Goal: Task Accomplishment & Management: Manage account settings

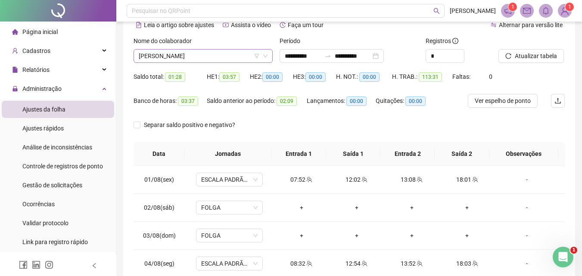
click at [176, 58] on span "[PERSON_NAME]" at bounding box center [203, 56] width 129 height 13
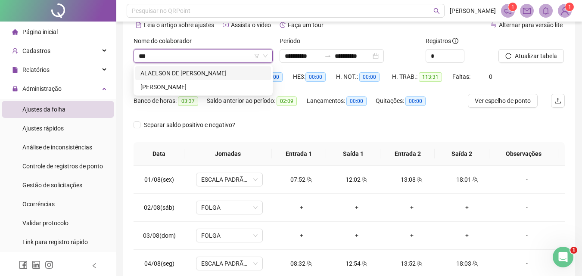
type input "****"
click at [172, 74] on div "[PERSON_NAME]" at bounding box center [202, 72] width 125 height 9
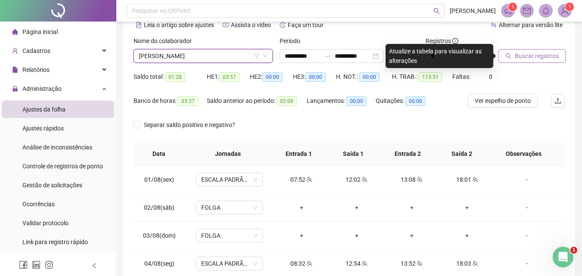
click at [547, 54] on span "Buscar registros" at bounding box center [537, 55] width 44 height 9
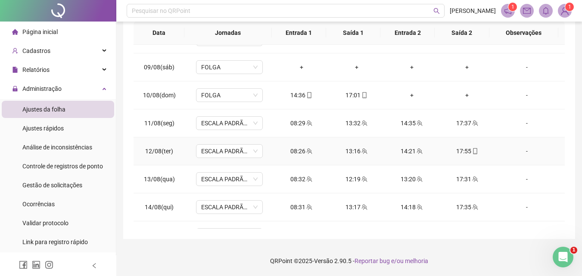
scroll to position [376, 0]
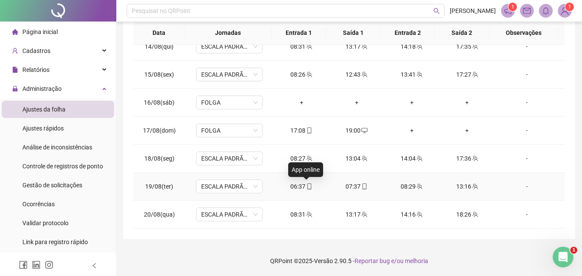
click at [308, 188] on icon "mobile" at bounding box center [309, 186] width 6 height 6
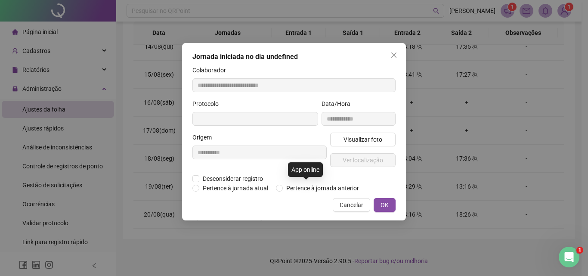
type input "**********"
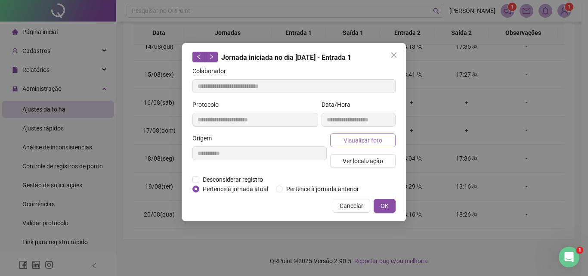
click at [343, 142] on button "Visualizar foto" at bounding box center [362, 140] width 65 height 14
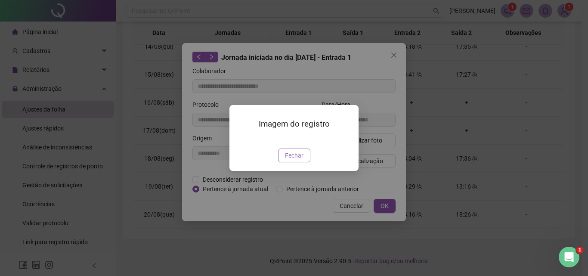
click at [290, 160] on span "Fechar" at bounding box center [294, 155] width 19 height 9
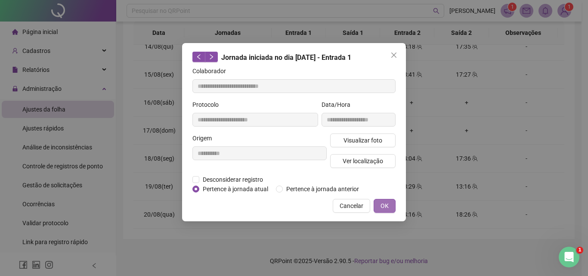
click at [391, 203] on button "OK" at bounding box center [385, 206] width 22 height 14
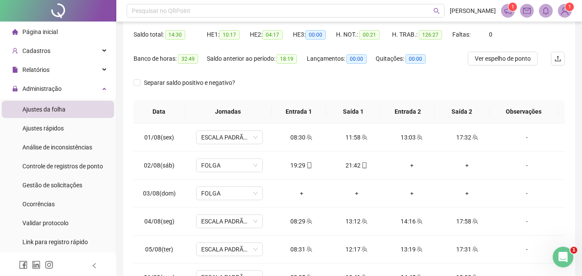
scroll to position [0, 0]
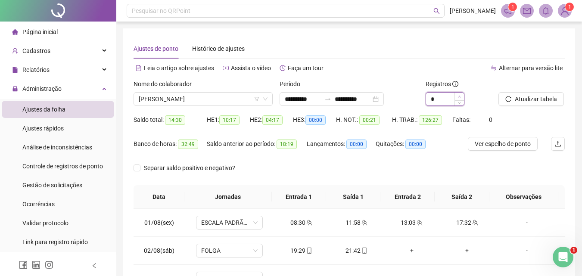
click at [457, 95] on span "Increase Value" at bounding box center [458, 97] width 9 height 8
type input "*"
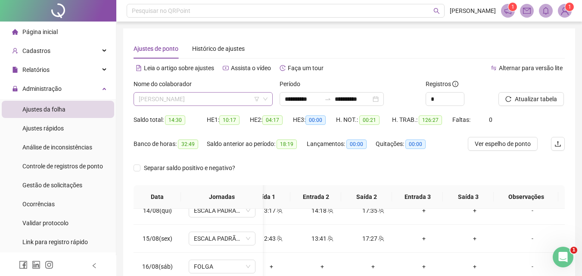
click at [195, 96] on span "[PERSON_NAME]" at bounding box center [203, 99] width 129 height 13
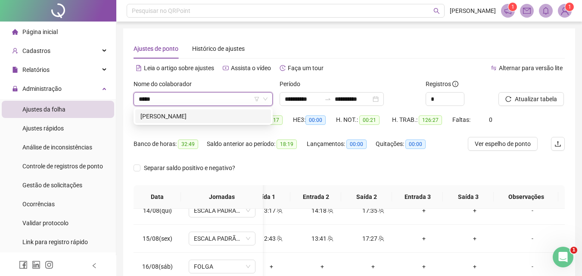
type input "******"
click at [185, 114] on div "[PERSON_NAME]" at bounding box center [202, 116] width 125 height 9
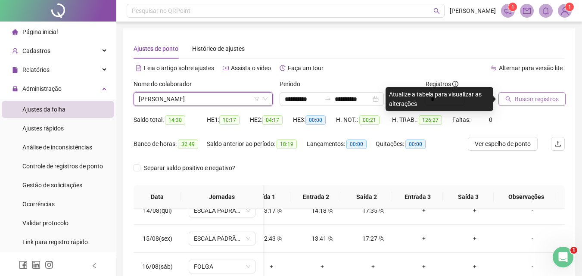
click at [551, 98] on span "Buscar registros" at bounding box center [537, 98] width 44 height 9
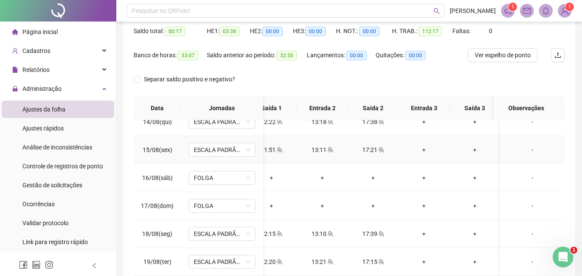
scroll to position [164, 0]
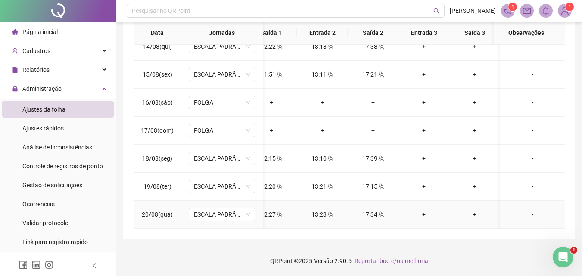
click at [382, 211] on icon "team" at bounding box center [381, 214] width 6 height 6
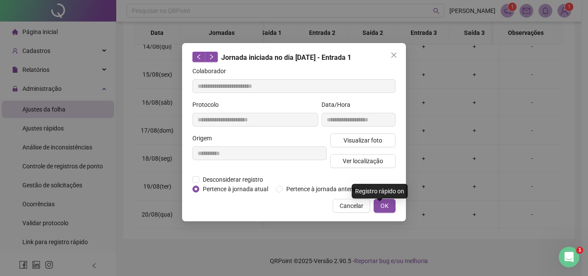
type input "**********"
click at [379, 144] on span "Visualizar foto" at bounding box center [363, 140] width 39 height 9
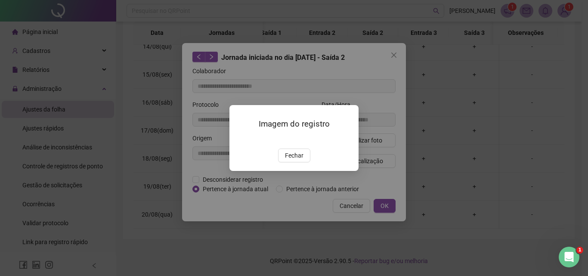
click at [294, 160] on span "Fechar" at bounding box center [294, 155] width 19 height 9
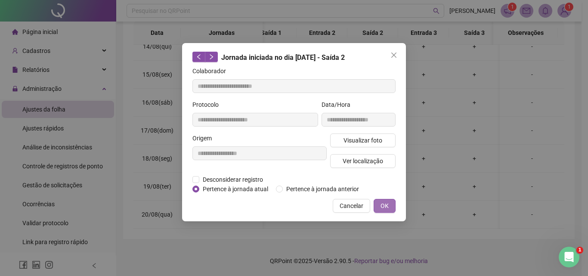
click at [388, 206] on span "OK" at bounding box center [385, 205] width 8 height 9
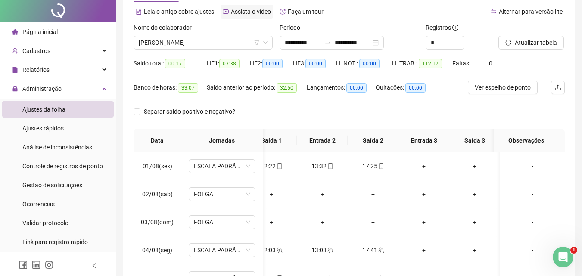
scroll to position [0, 0]
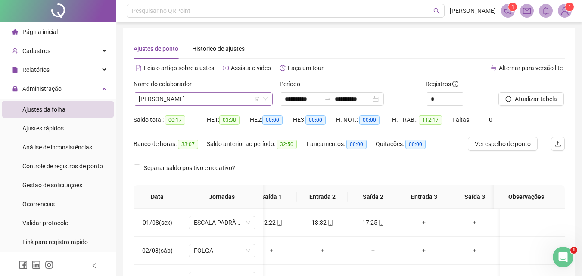
click at [237, 98] on span "[PERSON_NAME]" at bounding box center [203, 99] width 129 height 13
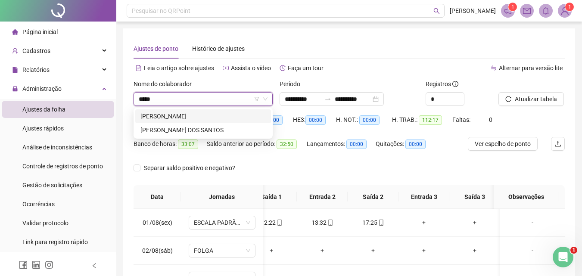
type input "*****"
click at [250, 117] on div "[PERSON_NAME]" at bounding box center [202, 116] width 125 height 9
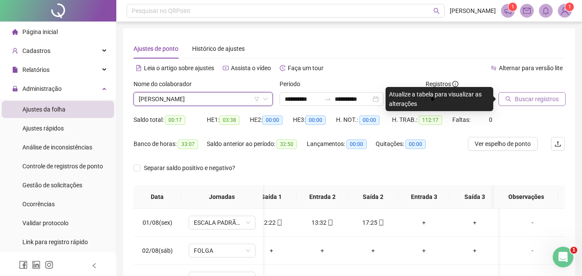
click at [531, 103] on span "Buscar registros" at bounding box center [537, 98] width 44 height 9
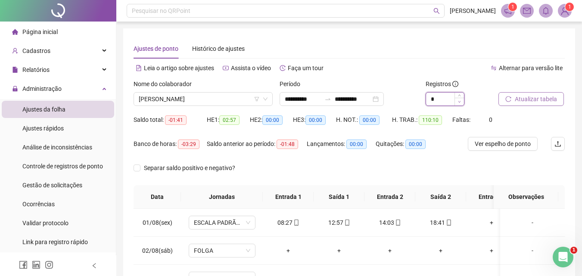
click at [462, 101] on span "Decrease Value" at bounding box center [458, 102] width 9 height 8
type input "*"
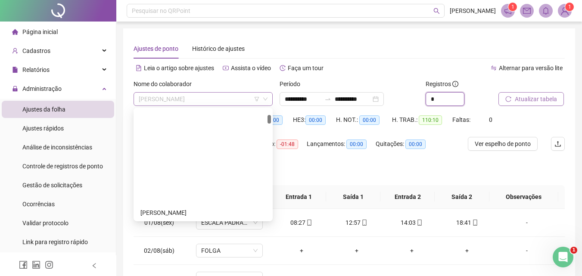
click at [177, 98] on span "[PERSON_NAME]" at bounding box center [203, 99] width 129 height 13
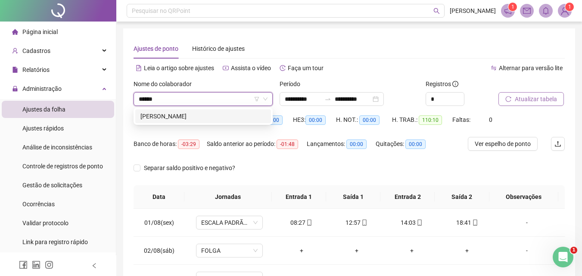
type input "******"
click at [189, 116] on div "[PERSON_NAME]" at bounding box center [202, 116] width 125 height 9
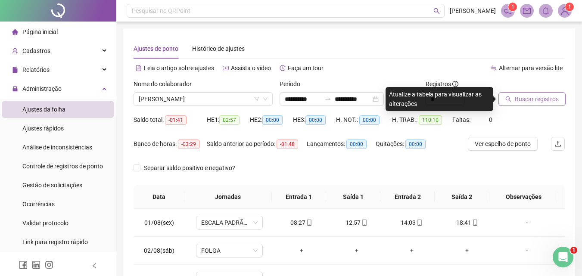
click at [546, 102] on span "Buscar registros" at bounding box center [537, 98] width 44 height 9
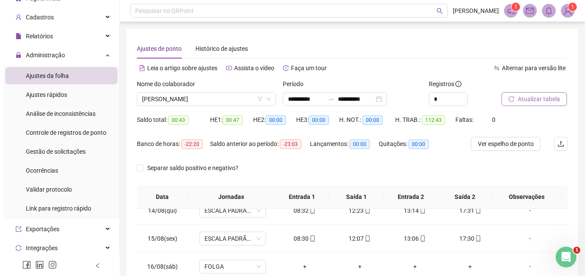
scroll to position [43, 0]
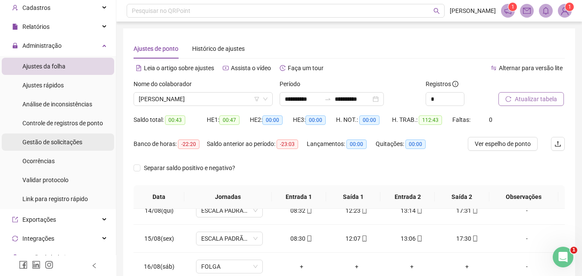
click at [50, 144] on span "Gestão de solicitações" at bounding box center [52, 142] width 60 height 7
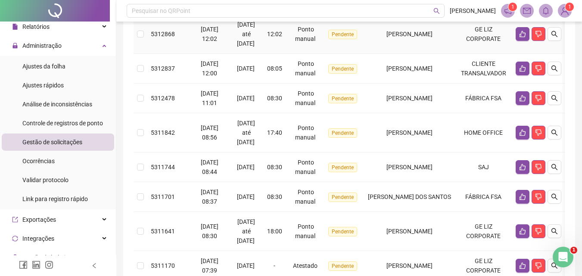
scroll to position [357, 0]
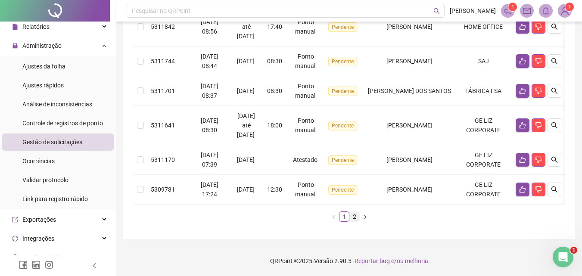
click at [357, 220] on link "2" at bounding box center [354, 216] width 9 height 9
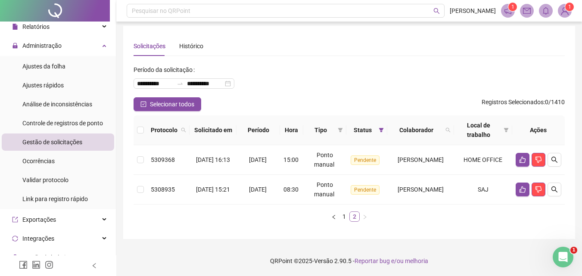
scroll to position [3, 0]
click at [155, 105] on span "Selecionar todos" at bounding box center [172, 103] width 44 height 9
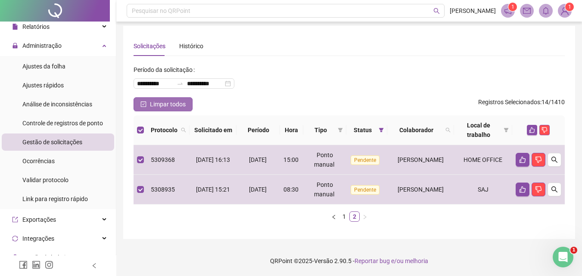
click at [157, 105] on span "Limpar todos" at bounding box center [168, 103] width 36 height 9
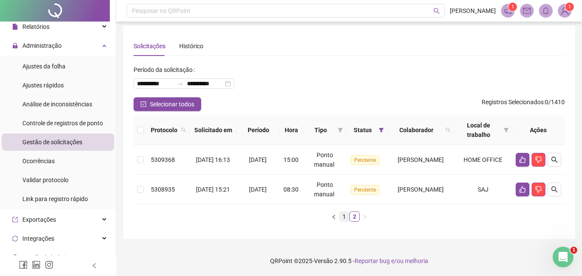
click at [343, 217] on link "1" at bounding box center [343, 216] width 9 height 9
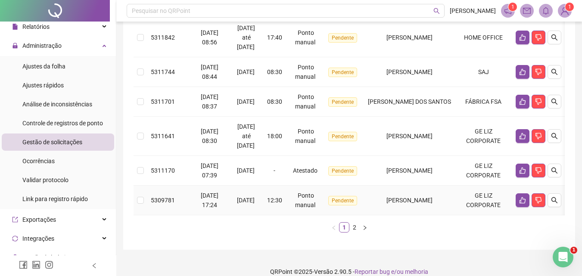
scroll to position [347, 0]
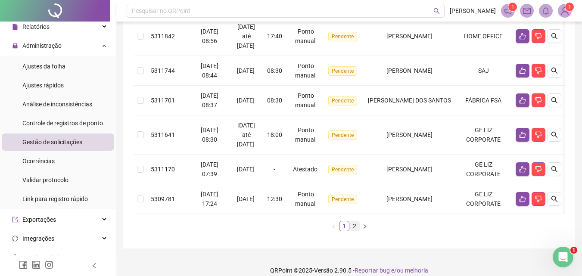
click at [354, 231] on link "2" at bounding box center [354, 225] width 9 height 9
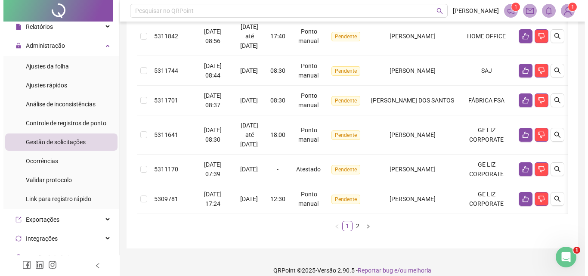
scroll to position [3, 0]
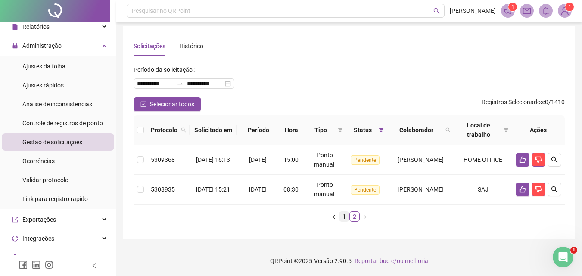
click at [341, 217] on link "1" at bounding box center [343, 216] width 9 height 9
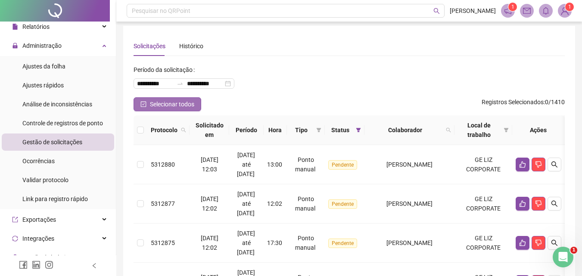
click at [166, 104] on span "Selecionar todos" at bounding box center [172, 103] width 44 height 9
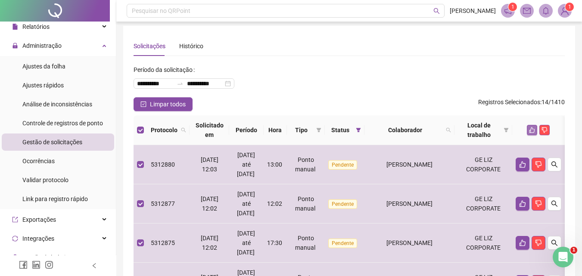
click at [532, 131] on icon "like" at bounding box center [532, 130] width 6 height 6
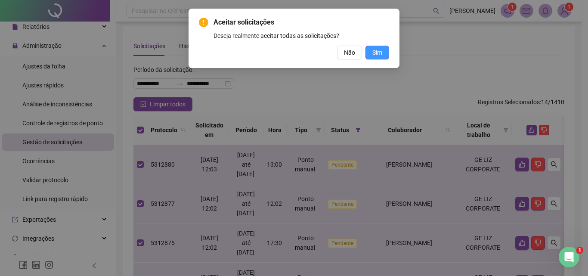
click at [380, 47] on button "Sim" at bounding box center [378, 53] width 24 height 14
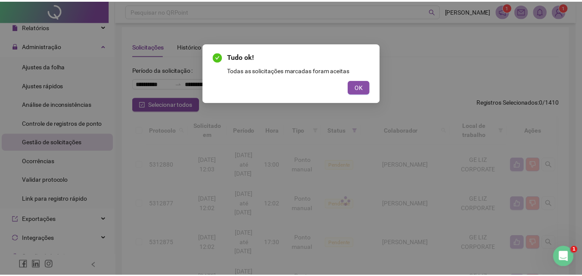
scroll to position [0, 0]
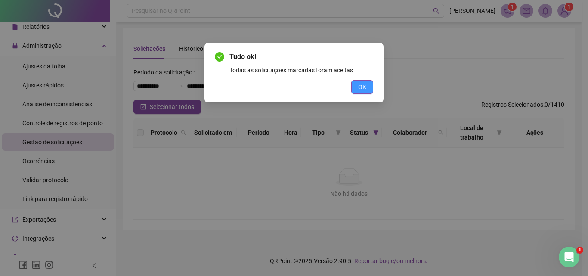
click at [362, 90] on span "OK" at bounding box center [362, 86] width 8 height 9
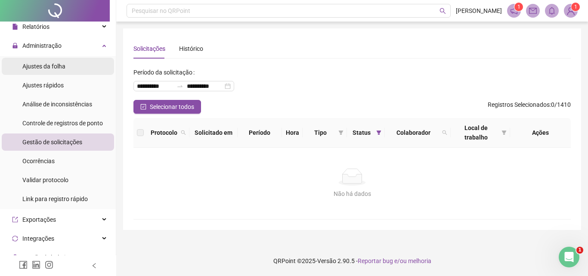
click at [45, 59] on div "Ajustes da folha" at bounding box center [43, 66] width 43 height 17
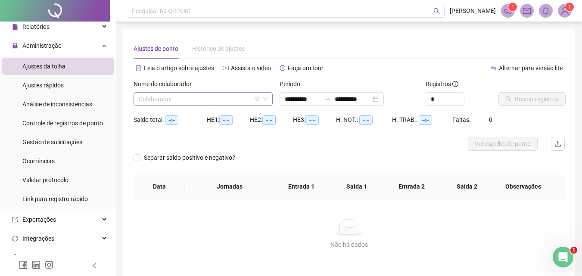
type input "**********"
click at [225, 95] on input "search" at bounding box center [199, 99] width 121 height 13
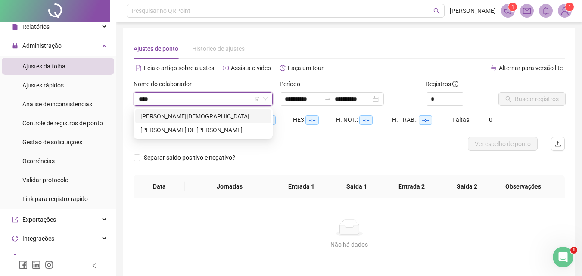
type input "*****"
click at [190, 134] on div "[PERSON_NAME] DE [PERSON_NAME]" at bounding box center [202, 129] width 125 height 9
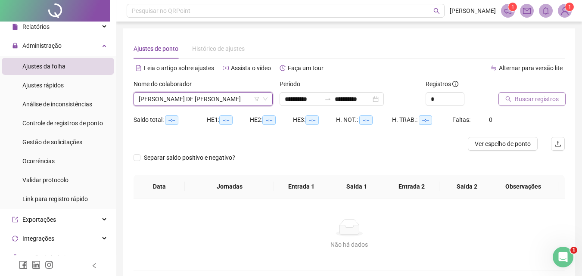
click at [543, 97] on span "Buscar registros" at bounding box center [537, 98] width 44 height 9
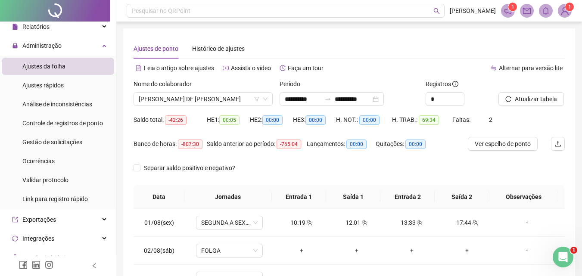
click at [384, 99] on div "**********" at bounding box center [331, 99] width 104 height 14
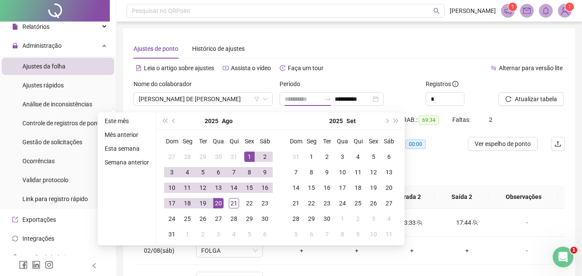
click at [254, 153] on div "1" at bounding box center [249, 157] width 10 height 10
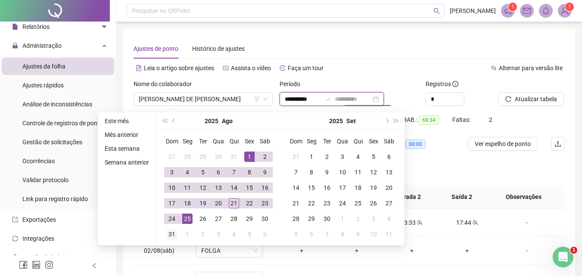
type input "**********"
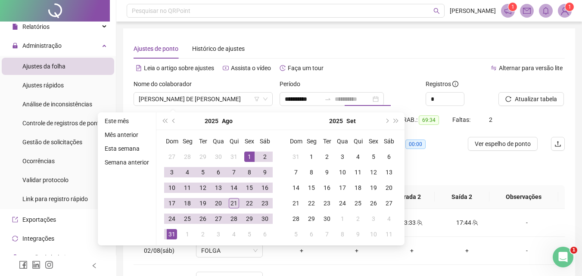
click at [174, 233] on div "31" at bounding box center [172, 234] width 10 height 10
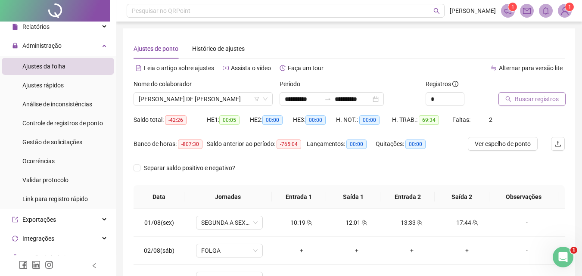
click at [546, 94] on span "Buscar registros" at bounding box center [537, 98] width 44 height 9
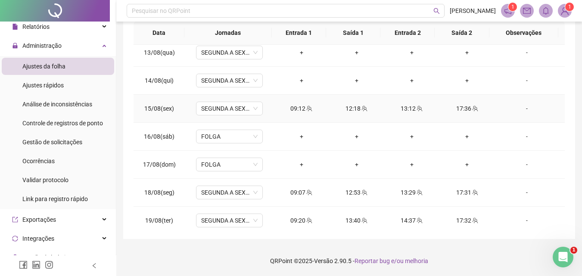
scroll to position [404, 0]
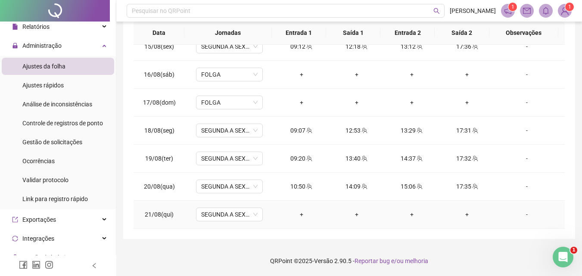
click at [520, 216] on div "-" at bounding box center [526, 214] width 51 height 9
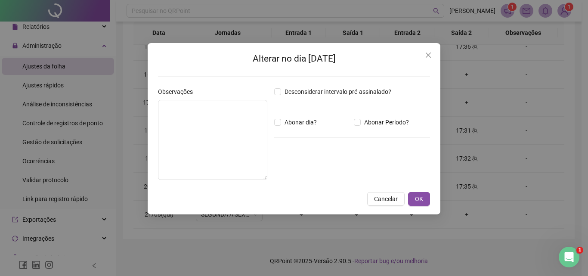
click at [430, 52] on icon "close" at bounding box center [428, 55] width 7 height 7
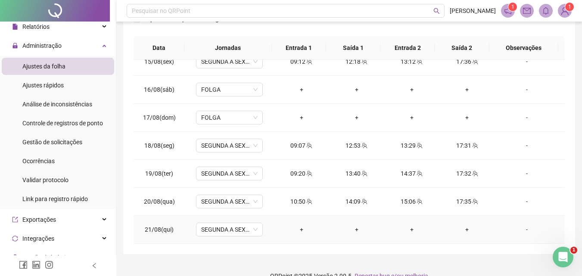
scroll to position [164, 0]
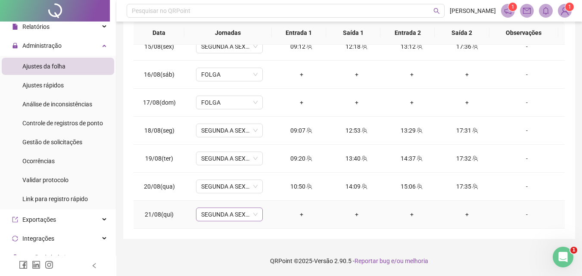
click at [238, 217] on span "SEGUNDA A SEXTA COPA" at bounding box center [229, 214] width 56 height 13
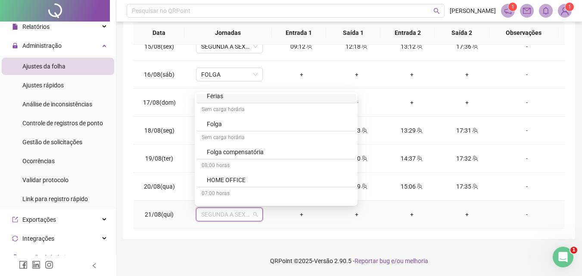
scroll to position [775, 0]
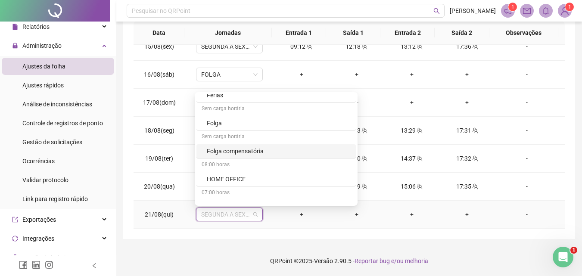
click at [249, 152] on div "Folga compensatória" at bounding box center [279, 150] width 144 height 9
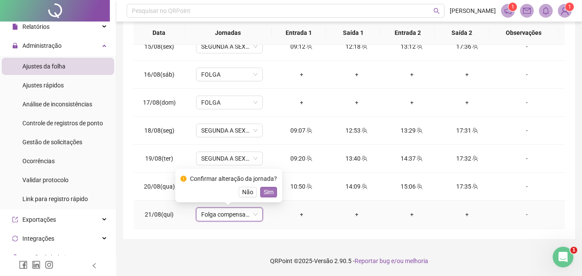
click at [271, 192] on span "Sim" at bounding box center [269, 191] width 10 height 9
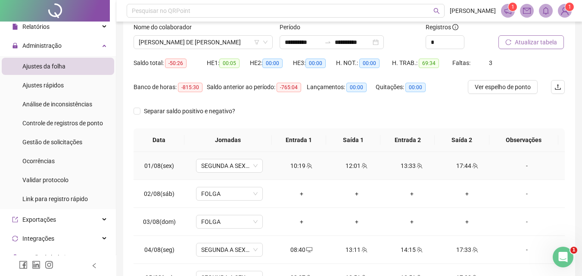
scroll to position [35, 0]
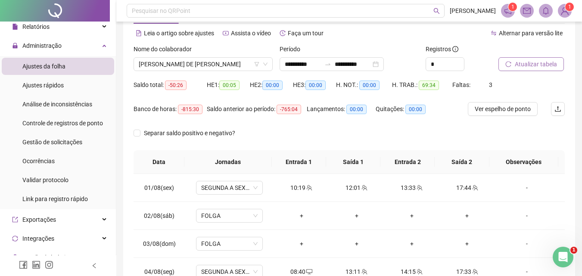
click at [521, 66] on span "Atualizar tabela" at bounding box center [536, 63] width 42 height 9
click at [384, 65] on div "**********" at bounding box center [331, 64] width 104 height 14
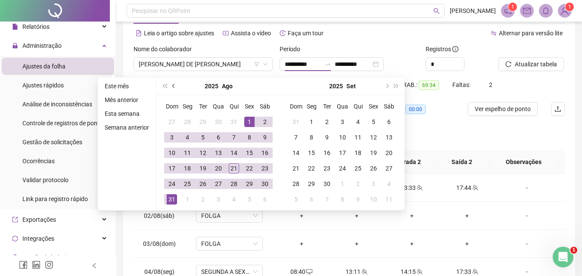
click at [175, 87] on button "prev-year" at bounding box center [173, 86] width 9 height 17
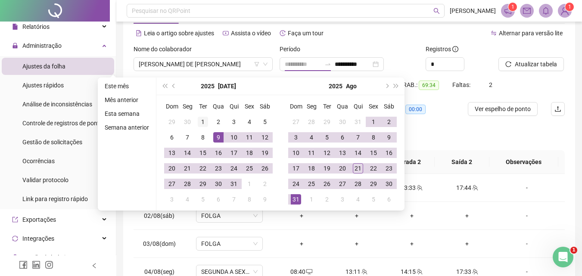
type input "**********"
click at [201, 118] on div "1" at bounding box center [203, 122] width 10 height 10
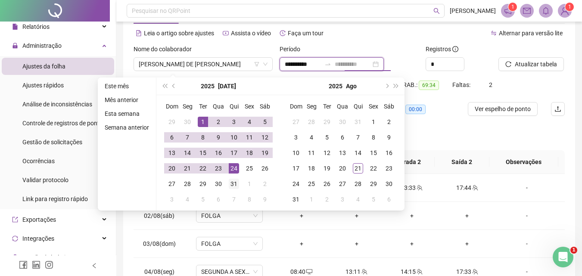
type input "**********"
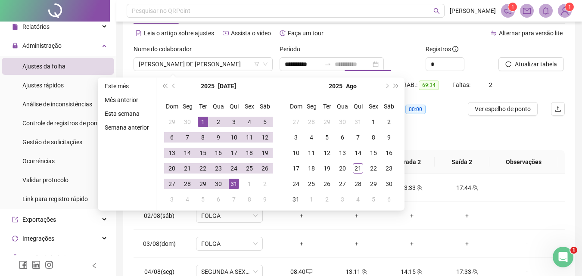
click at [236, 180] on div "31" at bounding box center [234, 184] width 10 height 10
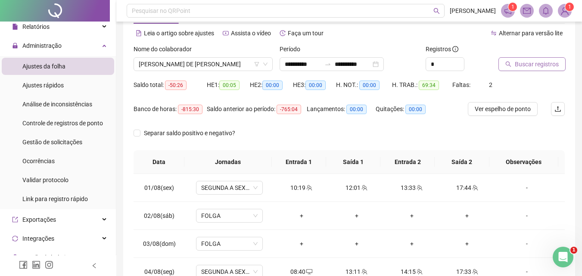
click at [528, 62] on span "Buscar registros" at bounding box center [537, 63] width 44 height 9
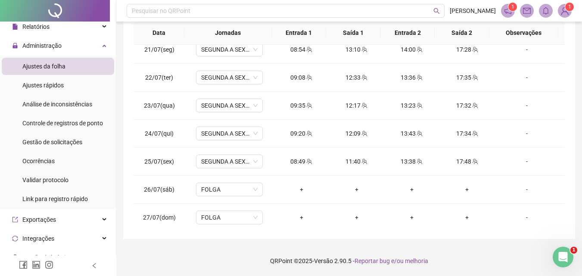
scroll to position [684, 0]
